Goal: Information Seeking & Learning: Find specific fact

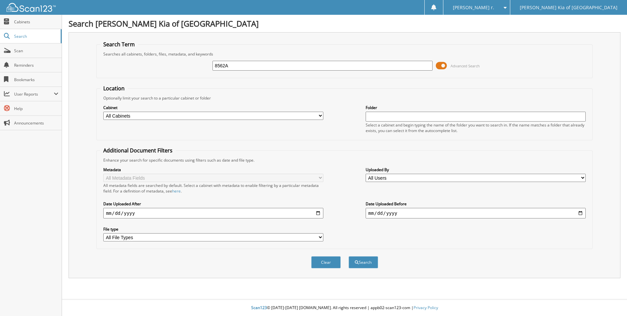
type input "8562A"
click at [349, 256] on button "Search" at bounding box center [364, 262] width 30 height 12
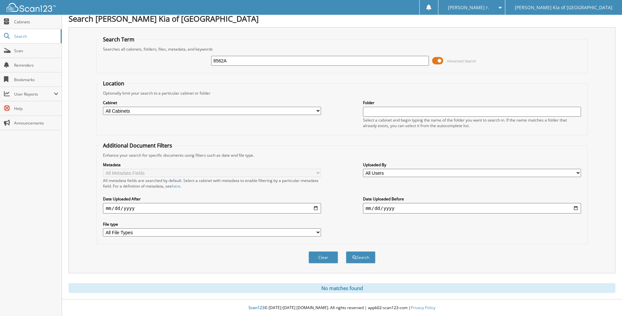
scroll to position [5, 0]
drag, startPoint x: 257, startPoint y: 72, endPoint x: 247, endPoint y: 65, distance: 12.5
click at [248, 66] on fieldset "Search Term Searches all cabinets, folders, files, metadata, and keywords 8562A…" at bounding box center [342, 54] width 492 height 37
drag, startPoint x: 238, startPoint y: 63, endPoint x: 164, endPoint y: 59, distance: 74.2
click at [171, 61] on div "8562A Advanced Search" at bounding box center [342, 61] width 484 height 18
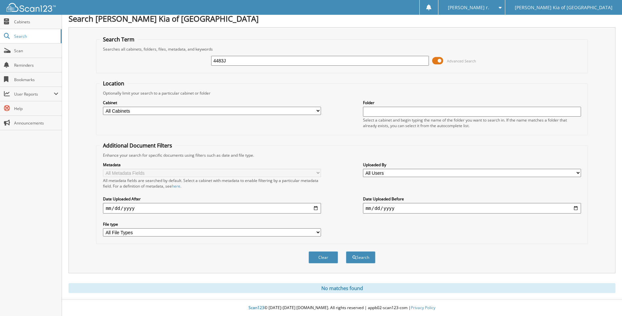
type input "4483J"
click at [346, 251] on button "Search" at bounding box center [361, 257] width 30 height 12
